Goal: Task Accomplishment & Management: Manage account settings

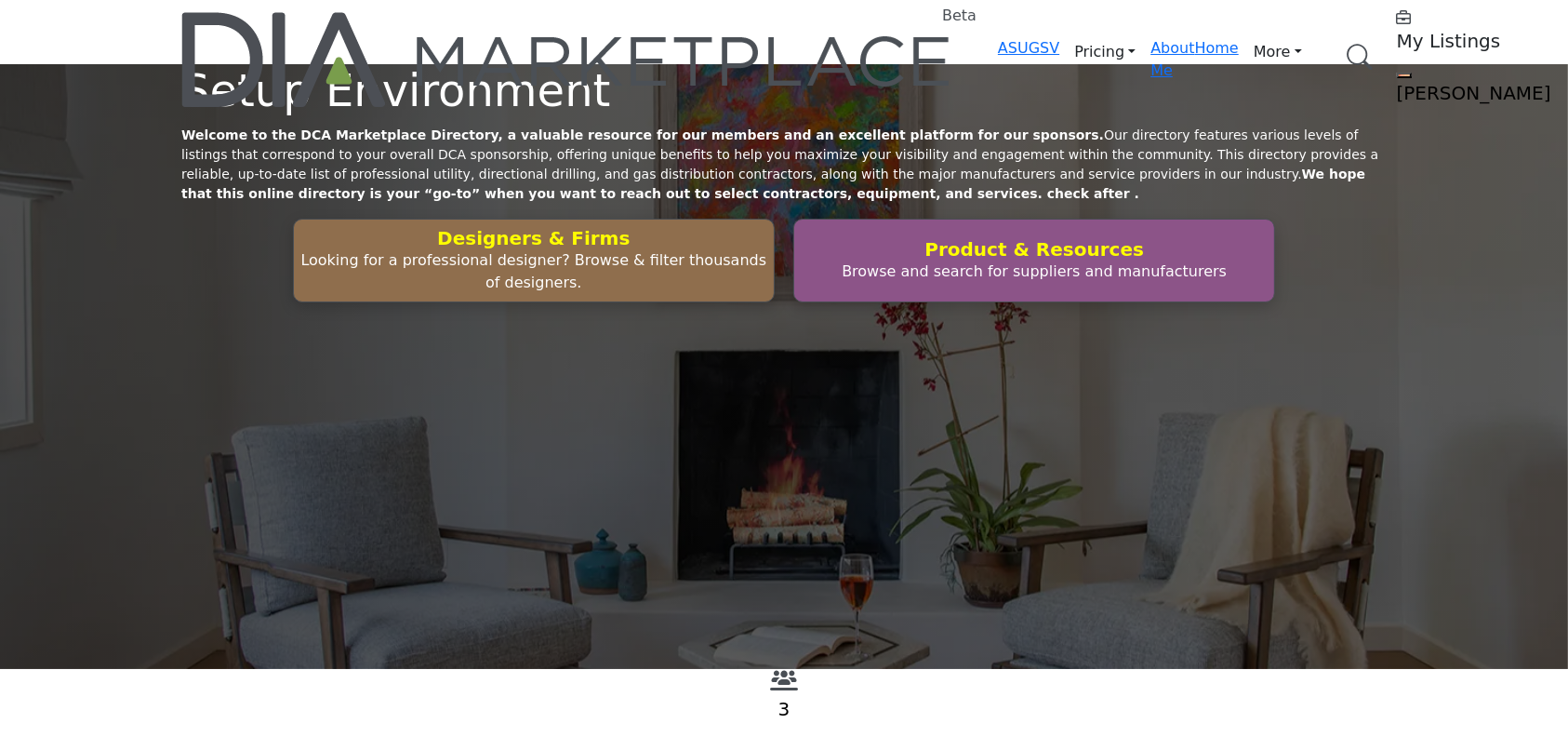
drag, startPoint x: 1536, startPoint y: 514, endPoint x: 1498, endPoint y: 513, distance: 38.0
click at [1536, 514] on div "Setup Environment Welcome to the DCA Marketplace Directory, a valuable resource…" at bounding box center [784, 366] width 1568 height 605
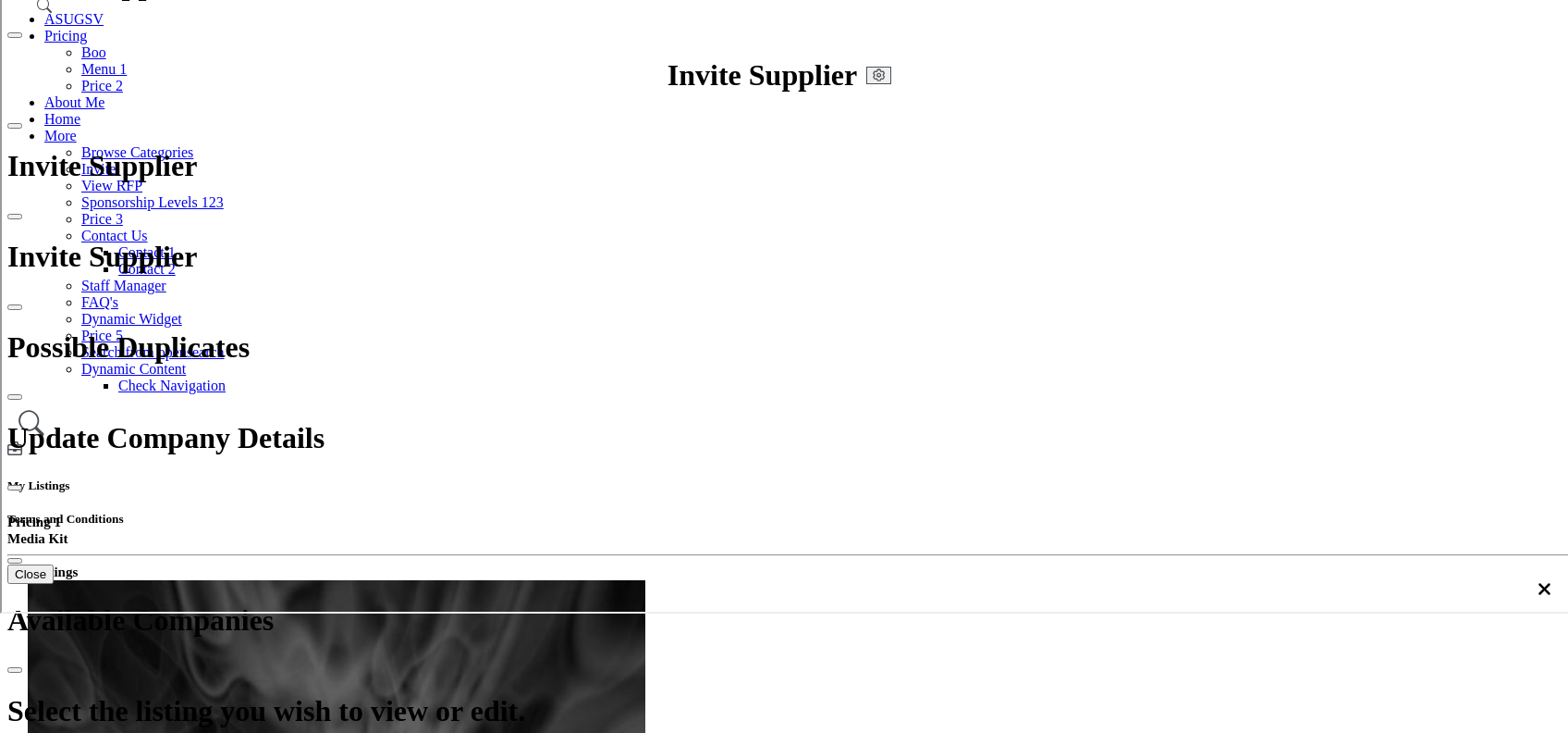
scroll to position [246, 0]
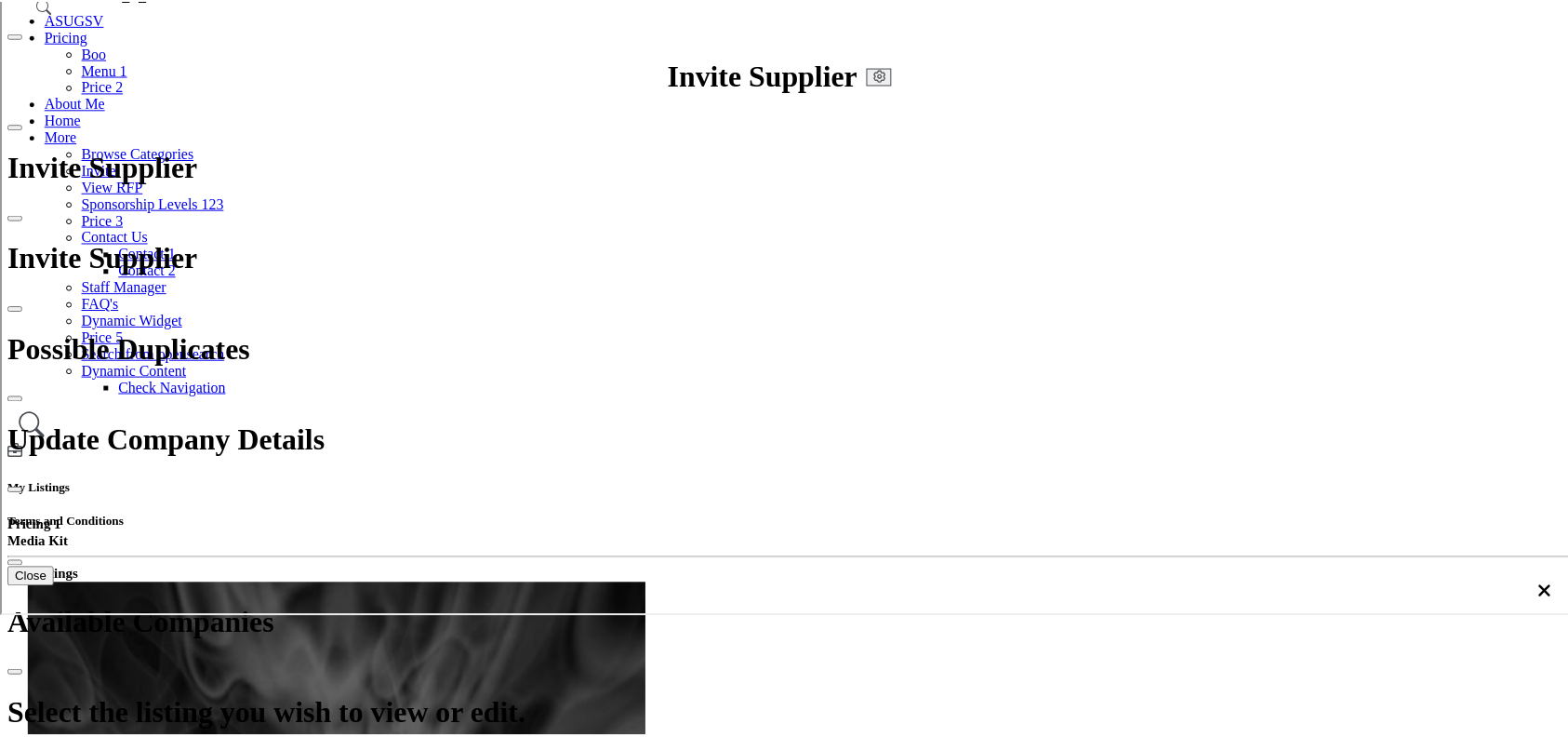
scroll to position [0, 0]
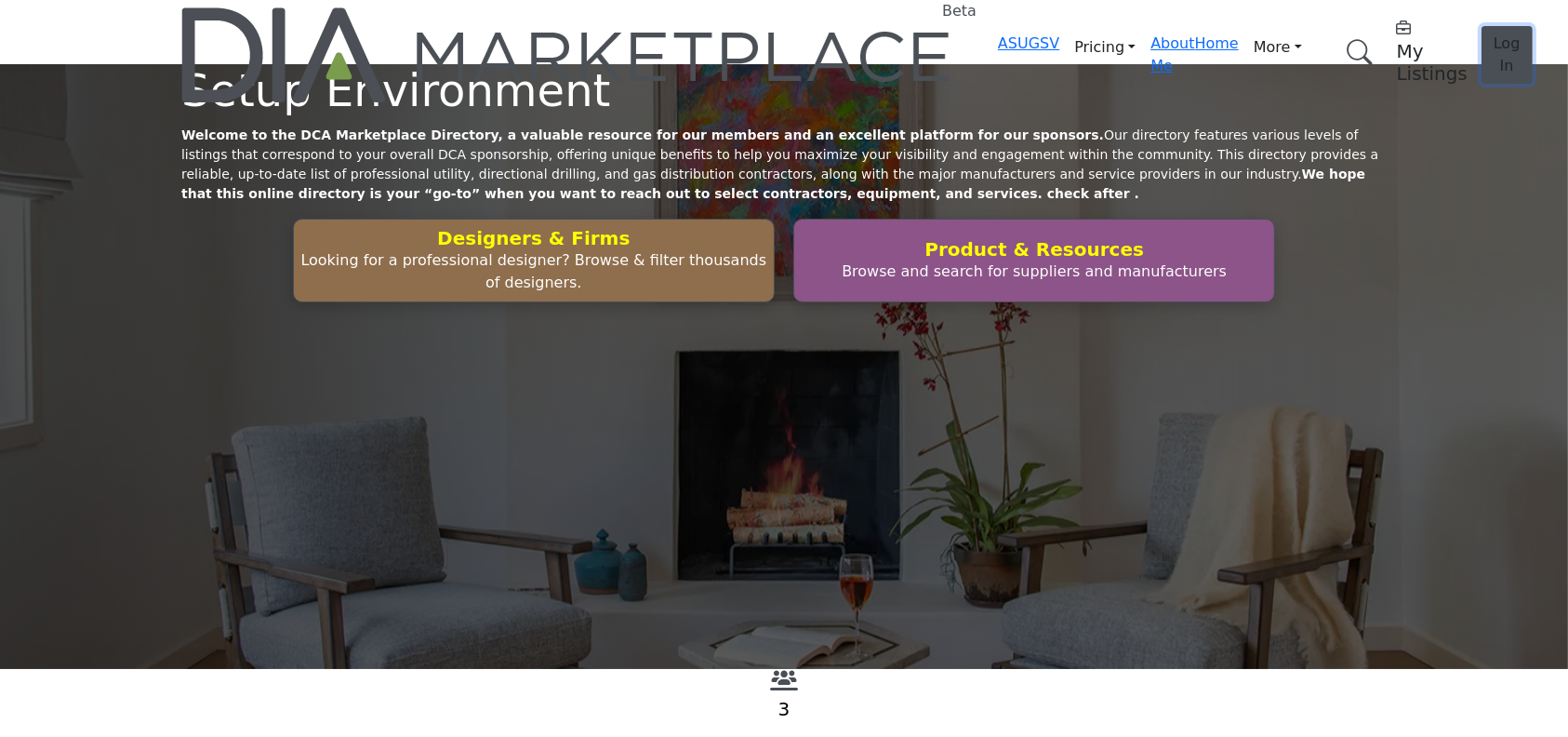
click at [1493, 38] on span "Log In" at bounding box center [1506, 54] width 27 height 40
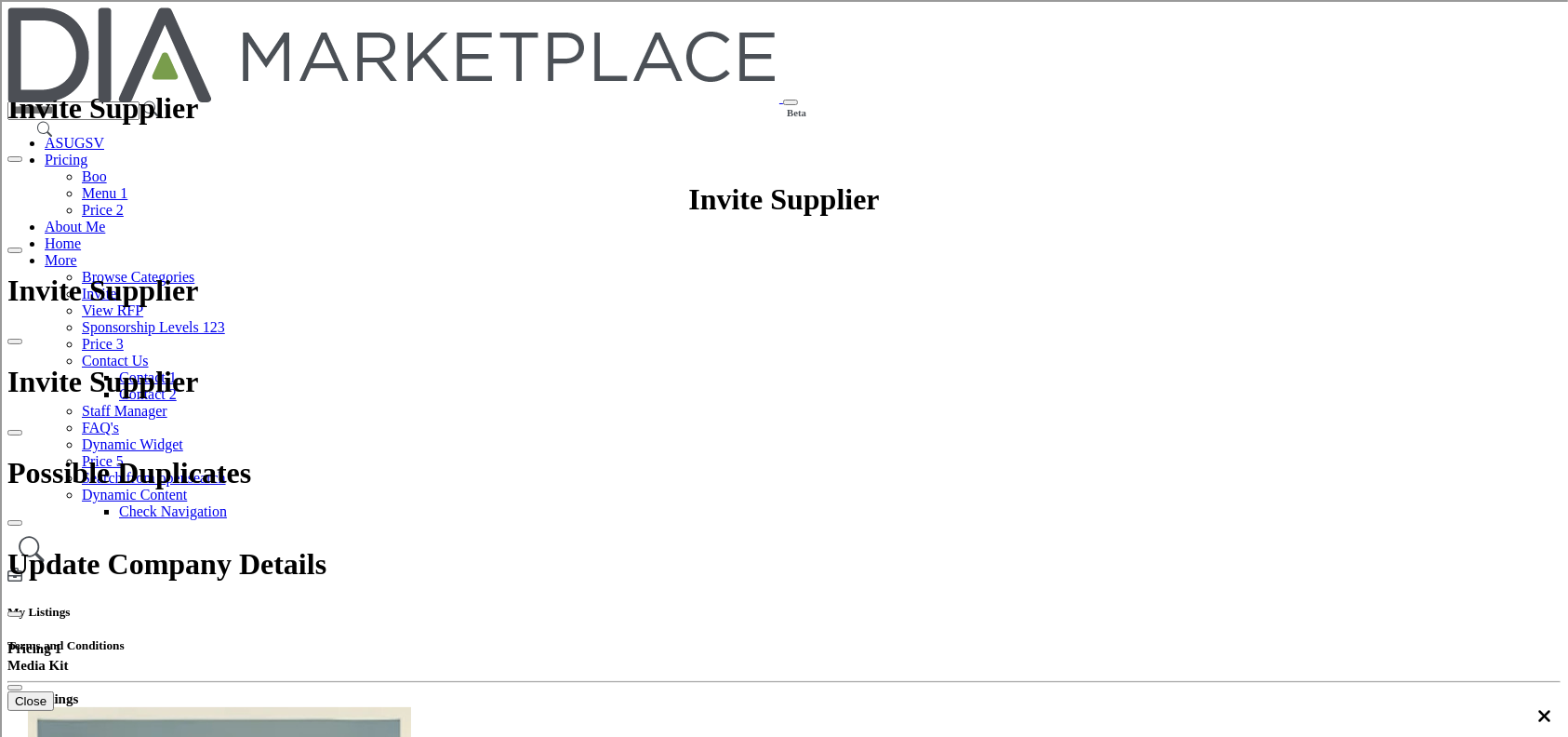
click at [1167, 605] on h5 "My Listings" at bounding box center [784, 611] width 1553 height 14
